Goal: Task Accomplishment & Management: Use online tool/utility

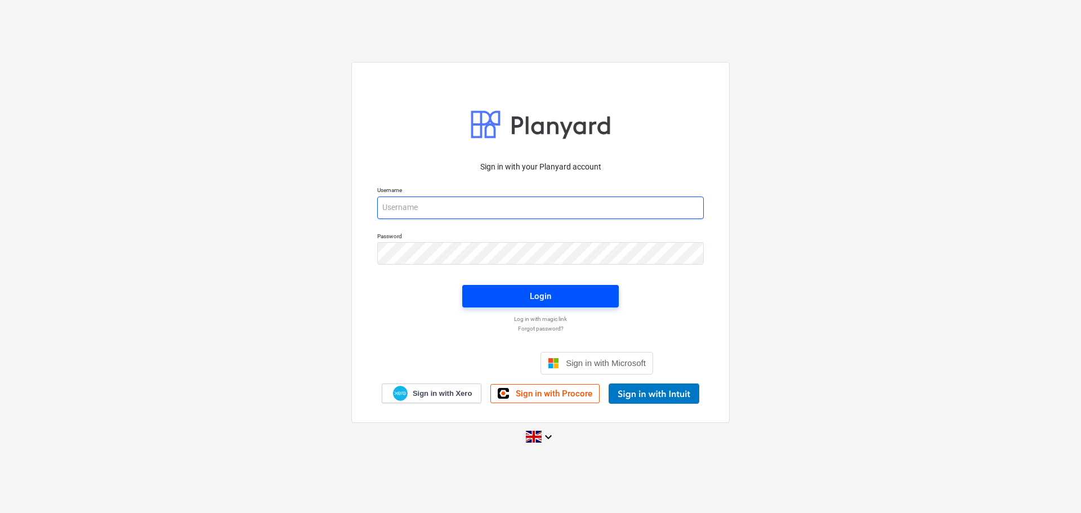
type input "[EMAIL_ADDRESS][DOMAIN_NAME]"
click at [480, 296] on span "Login" at bounding box center [541, 296] width 130 height 15
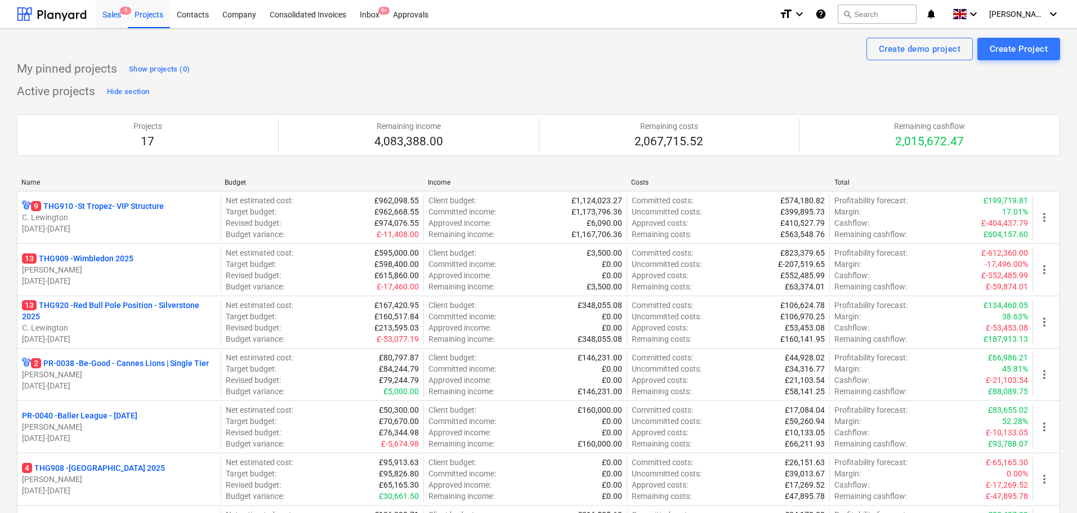
click at [104, 8] on div "Sales 5" at bounding box center [112, 13] width 32 height 29
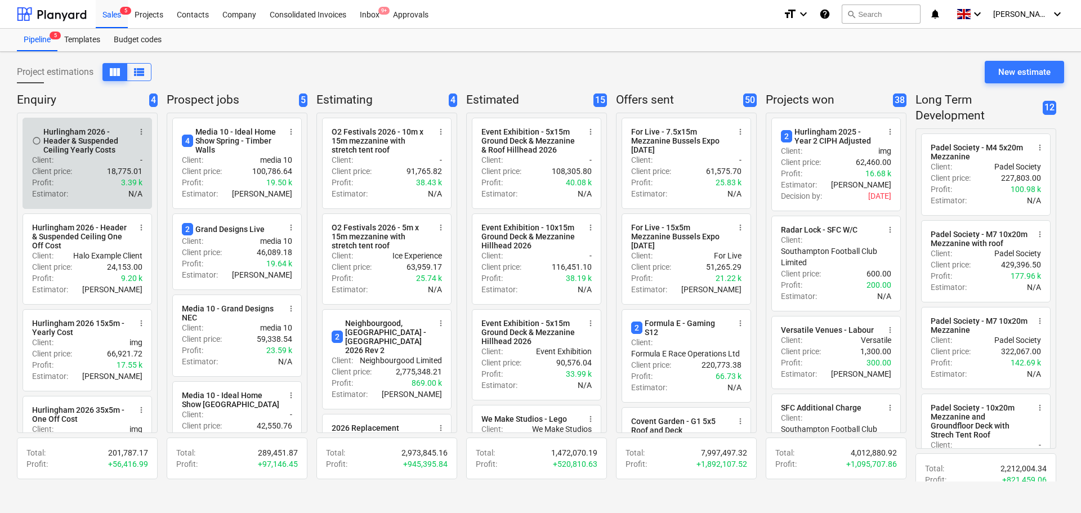
click at [79, 160] on div "Client : -" at bounding box center [87, 159] width 110 height 11
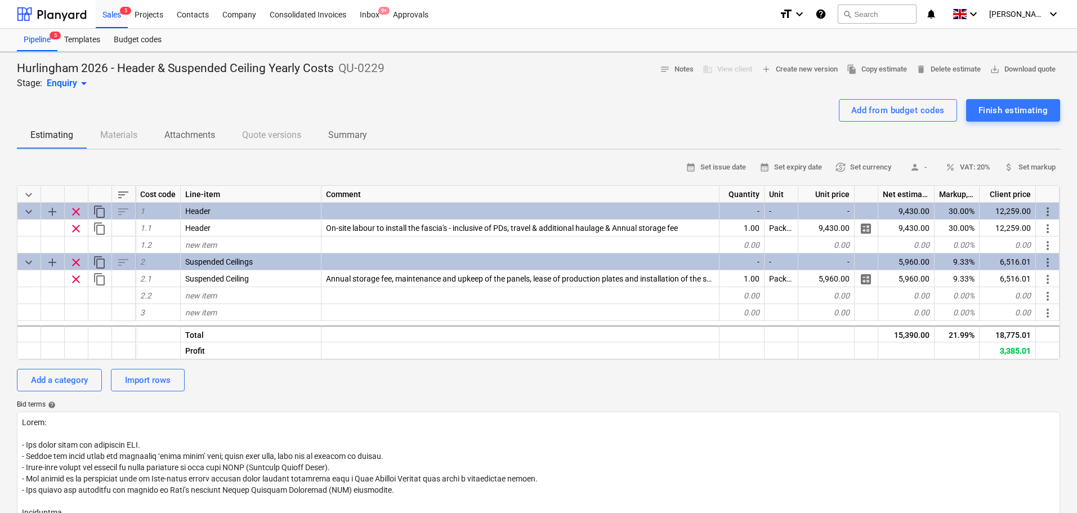
type textarea "x"
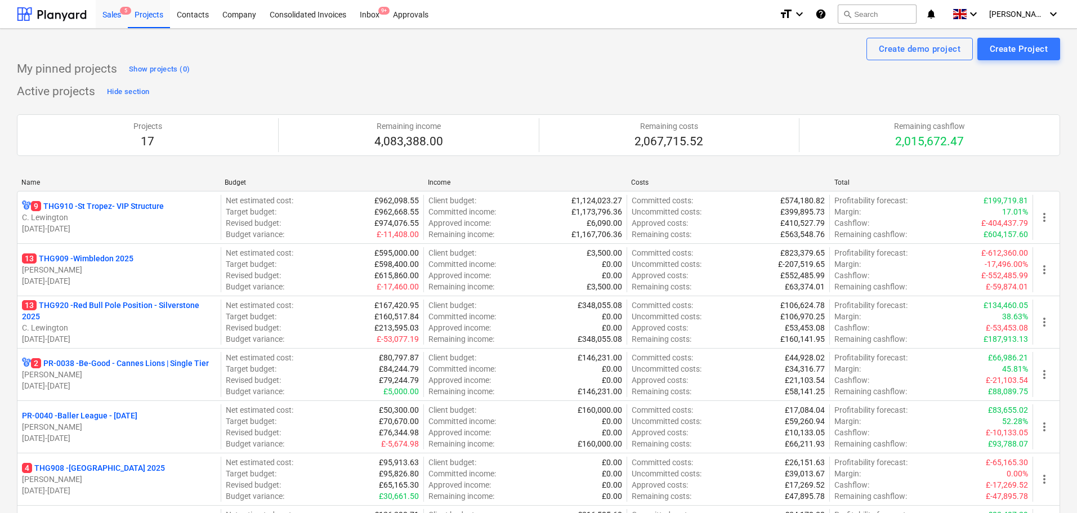
click at [118, 24] on div "Sales 5" at bounding box center [112, 13] width 32 height 29
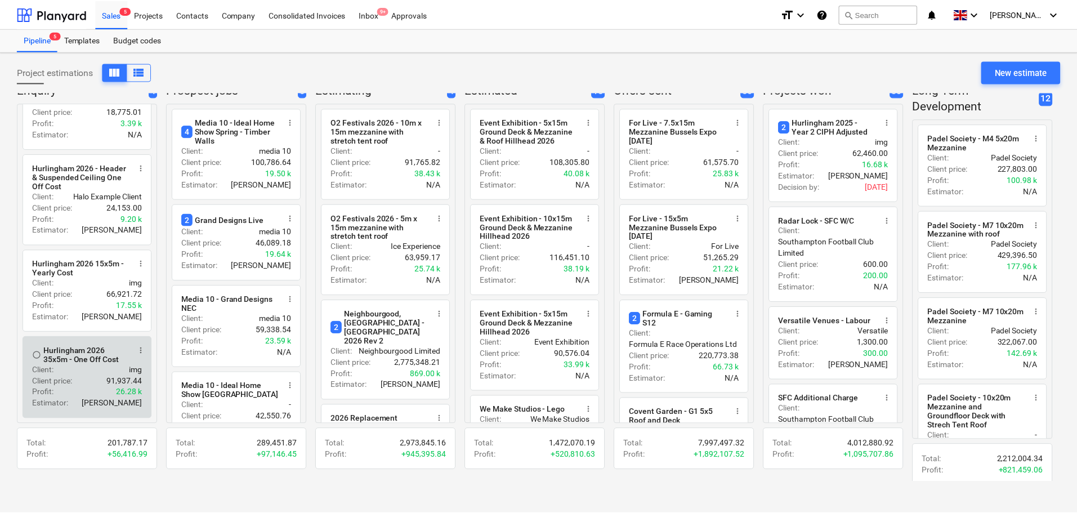
scroll to position [14, 0]
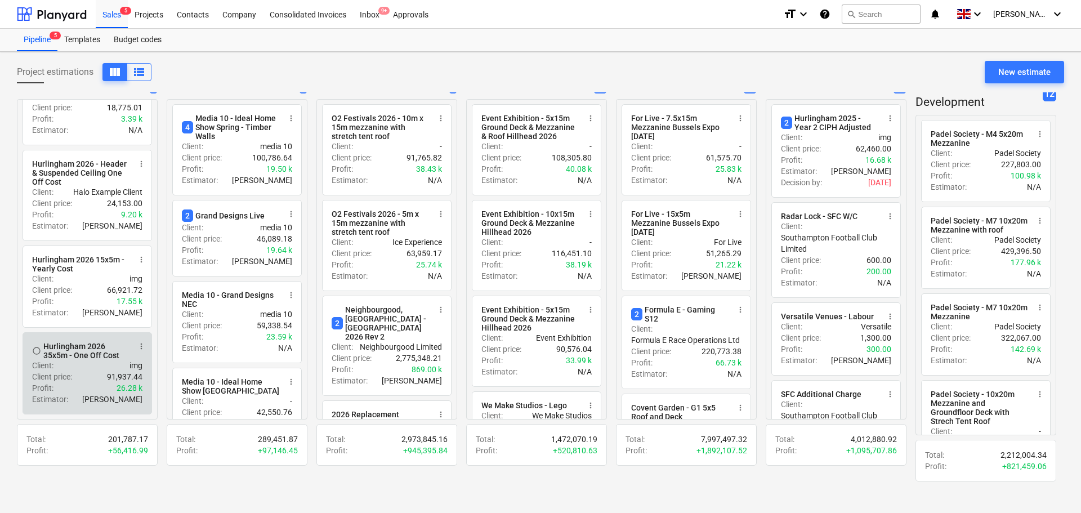
click at [48, 377] on p "Client price :" at bounding box center [52, 376] width 40 height 11
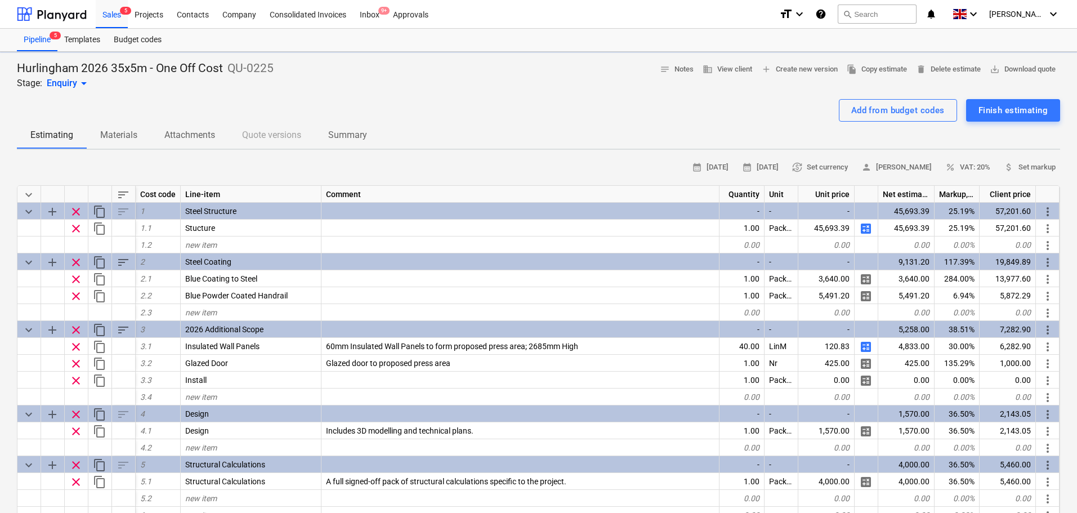
type textarea "x"
